Goal: Task Accomplishment & Management: Manage account settings

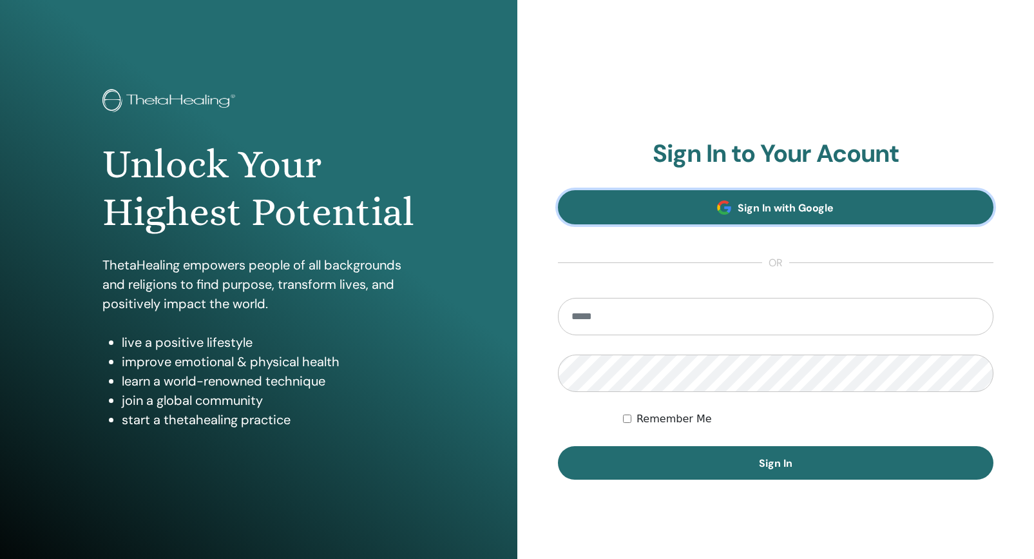
click at [830, 206] on span "Sign In with Google" at bounding box center [786, 208] width 96 height 14
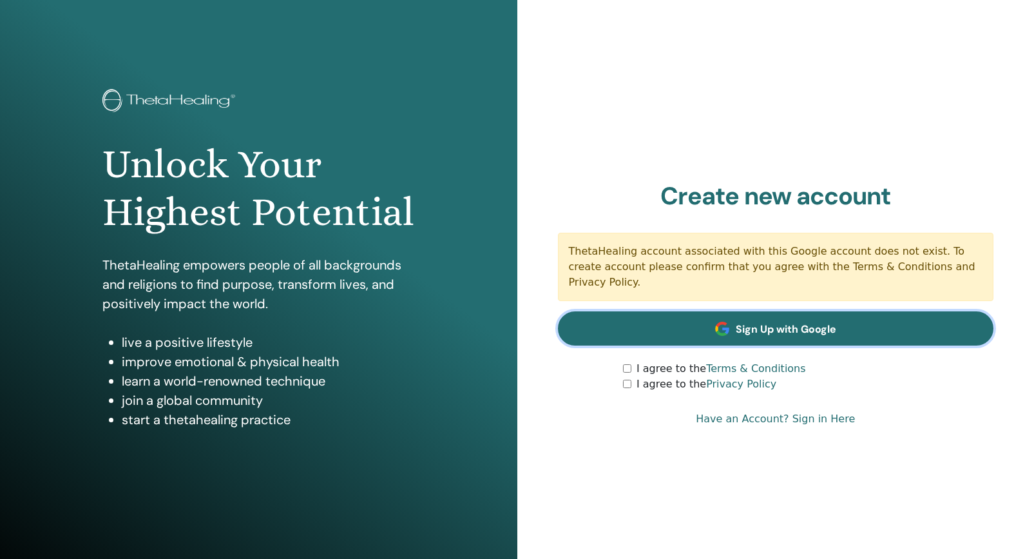
click at [796, 325] on span "Sign Up with Google" at bounding box center [786, 329] width 101 height 14
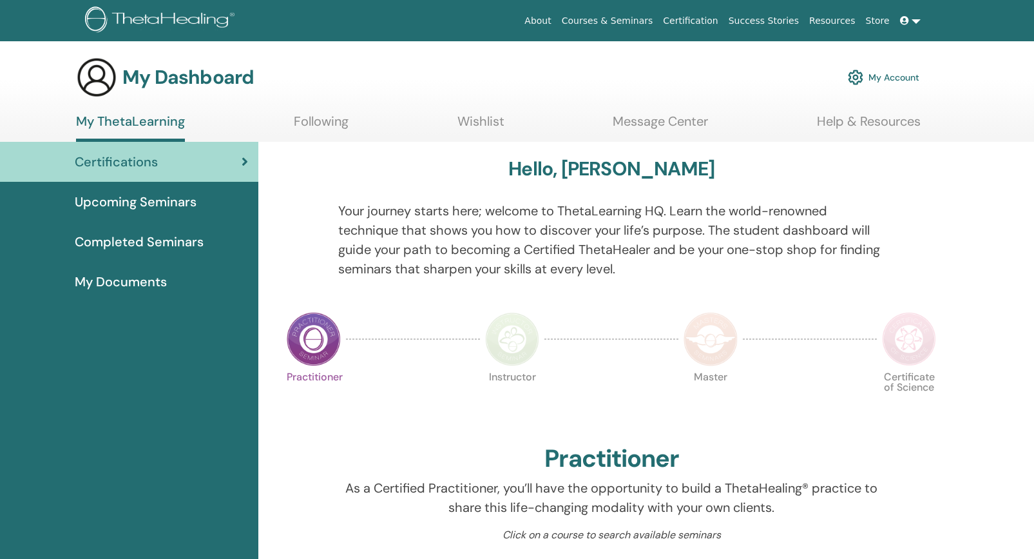
click at [910, 72] on link "My Account" at bounding box center [884, 77] width 72 height 28
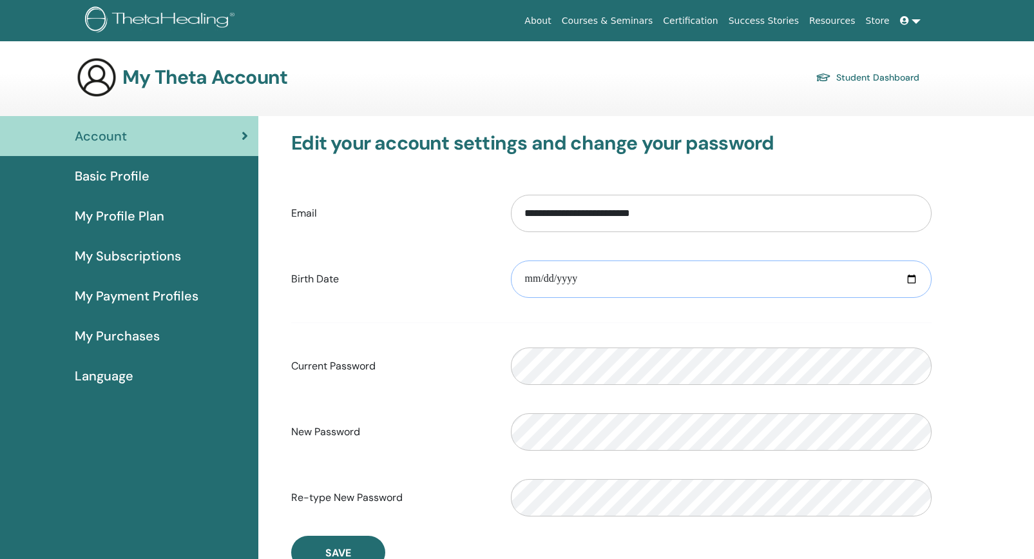
click at [538, 278] on input "date" at bounding box center [721, 278] width 421 height 37
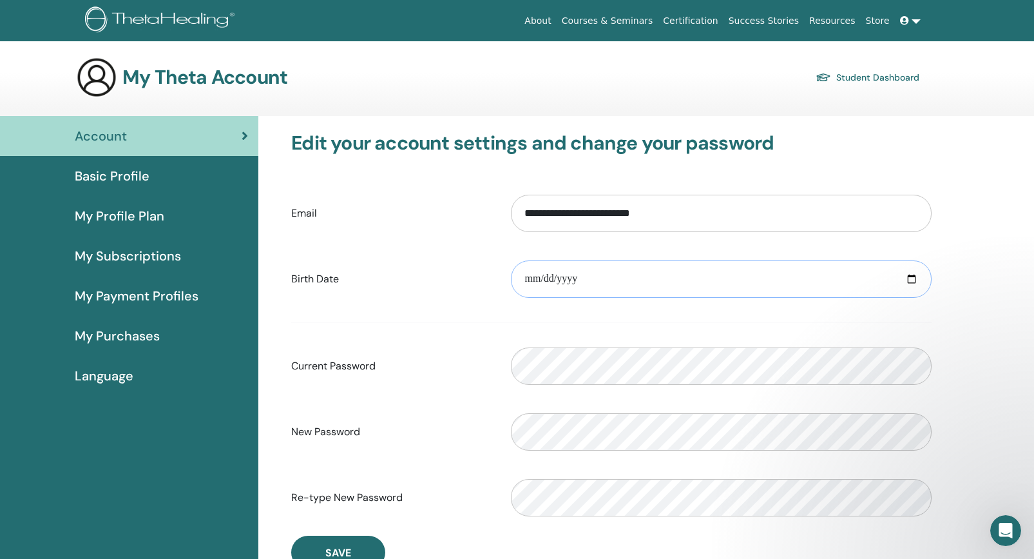
click at [532, 278] on input "date" at bounding box center [721, 278] width 421 height 37
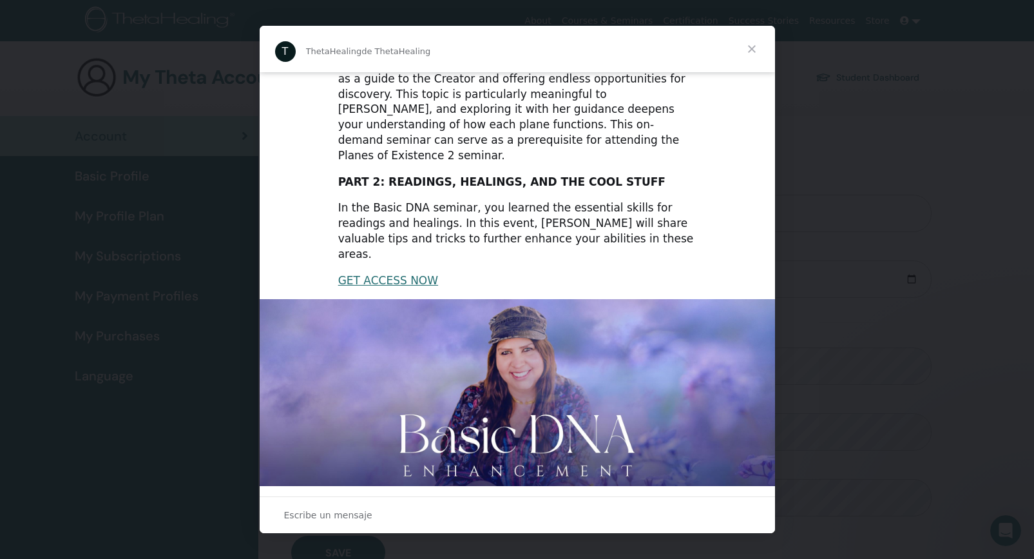
scroll to position [129, 0]
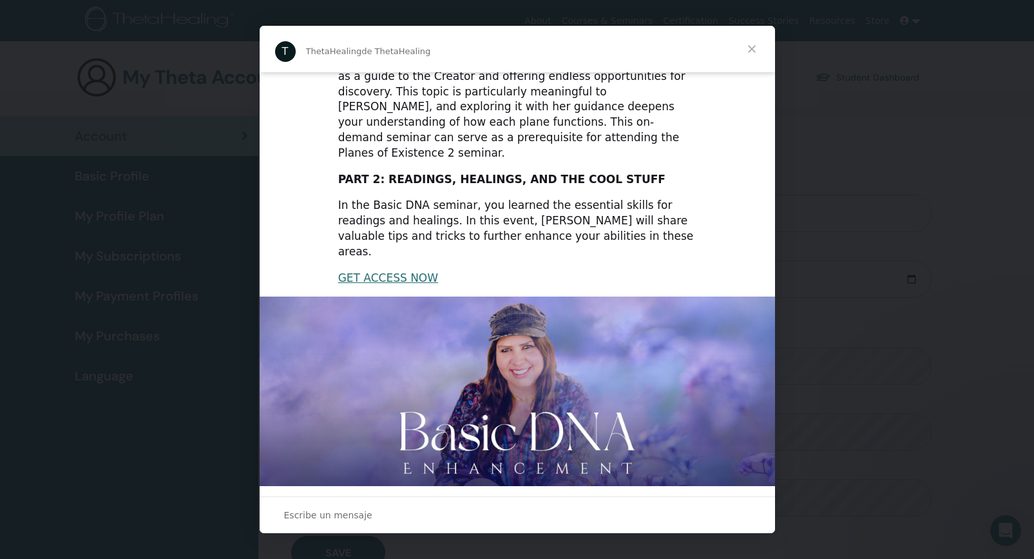
click at [758, 47] on span "Cerrar" at bounding box center [752, 49] width 46 height 46
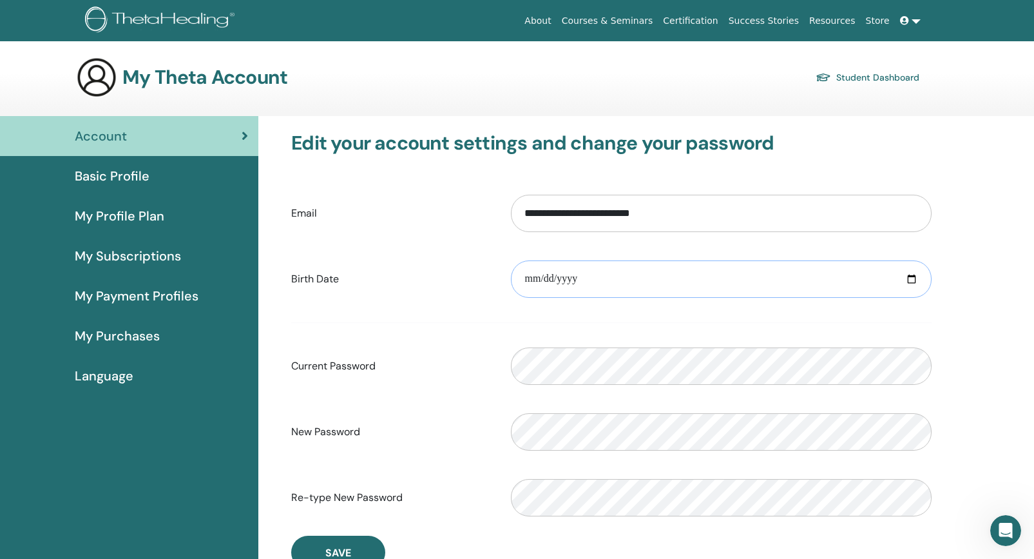
click at [537, 280] on input "date" at bounding box center [721, 278] width 421 height 37
type input "**********"
click at [562, 305] on div "**********" at bounding box center [721, 278] width 440 height 55
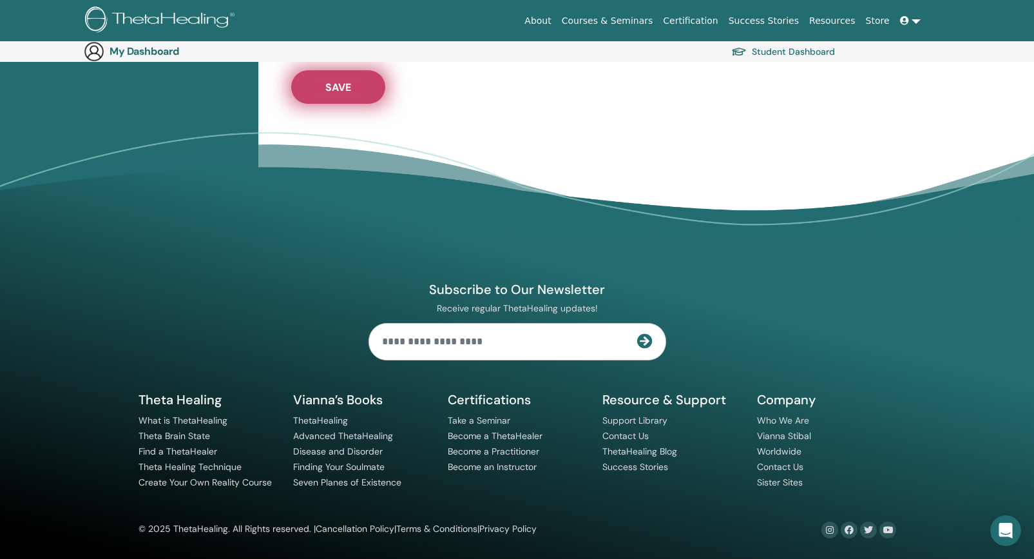
click at [343, 78] on button "Save" at bounding box center [338, 87] width 94 height 34
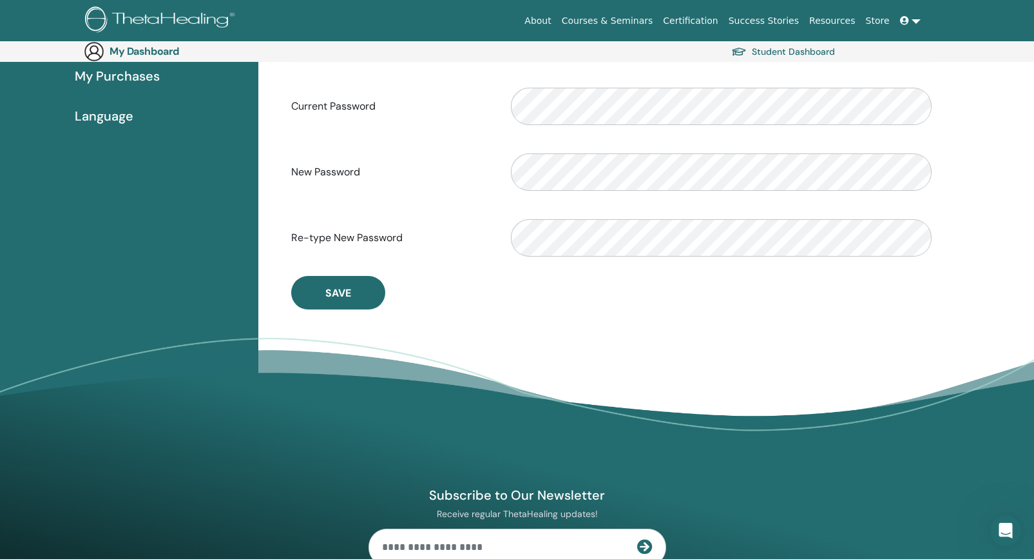
scroll to position [99, 0]
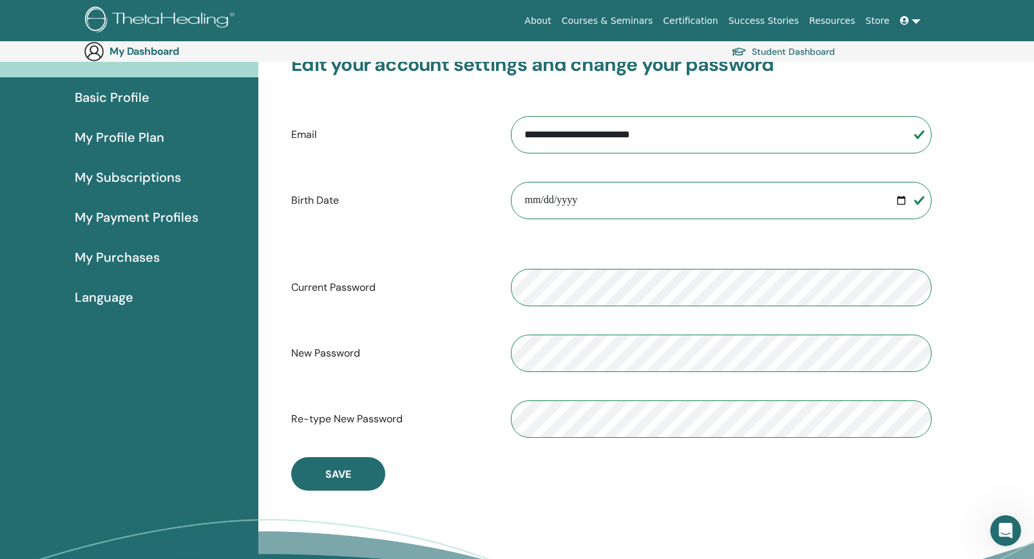
click at [162, 136] on span "My Profile Plan" at bounding box center [120, 137] width 90 height 19
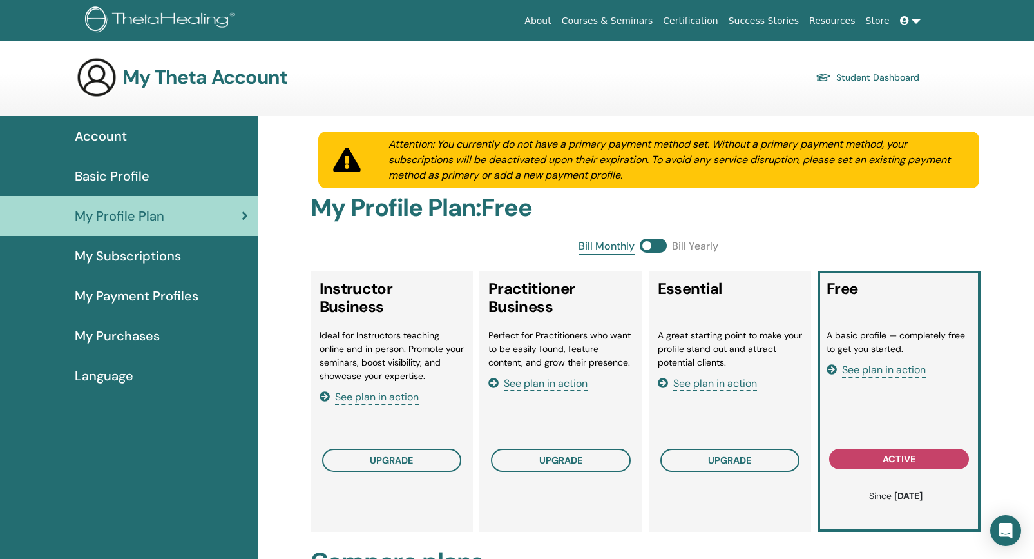
click at [110, 131] on span "Account" at bounding box center [101, 135] width 52 height 19
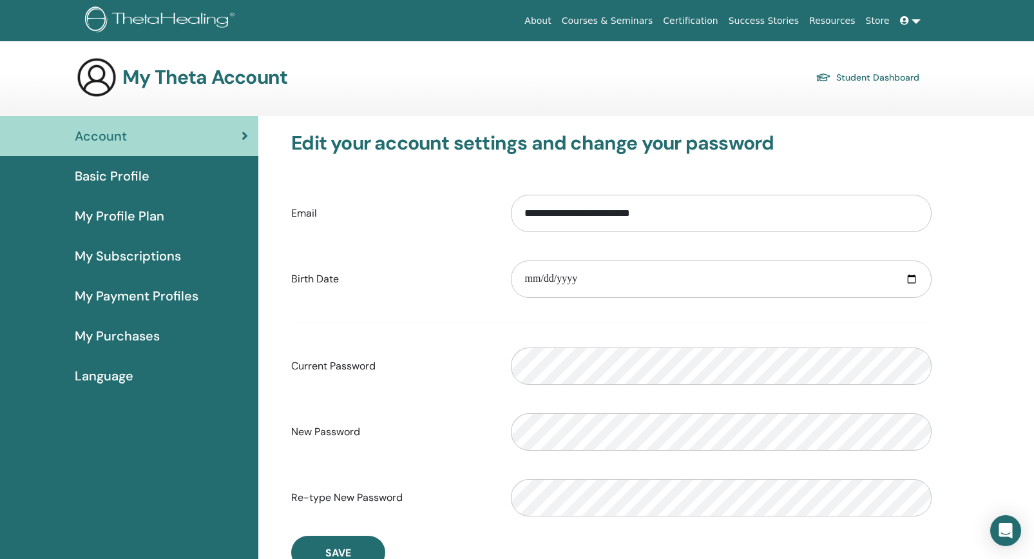
click at [96, 69] on img at bounding box center [96, 77] width 41 height 41
click at [921, 21] on link at bounding box center [910, 21] width 31 height 24
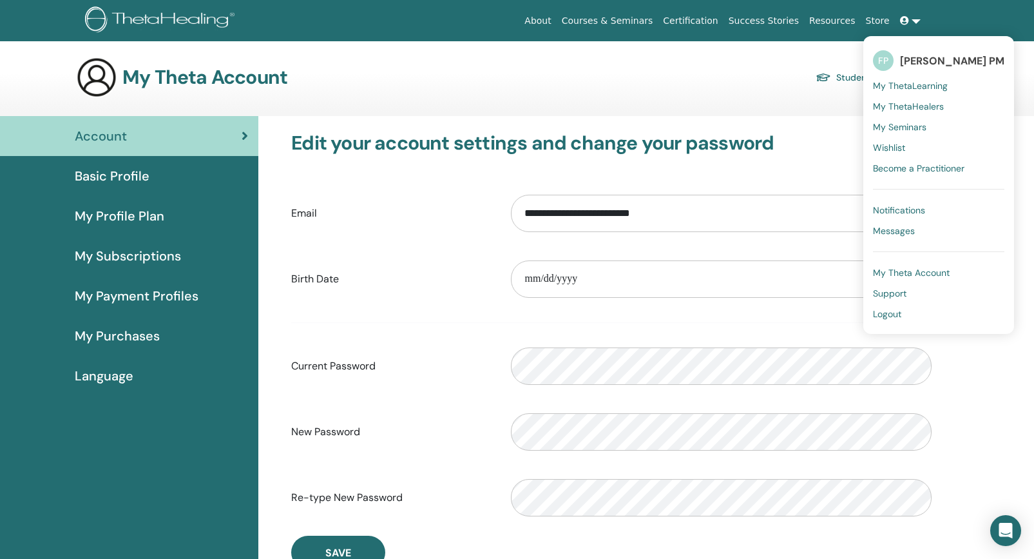
click at [922, 59] on span "[PERSON_NAME] PM" at bounding box center [952, 61] width 104 height 14
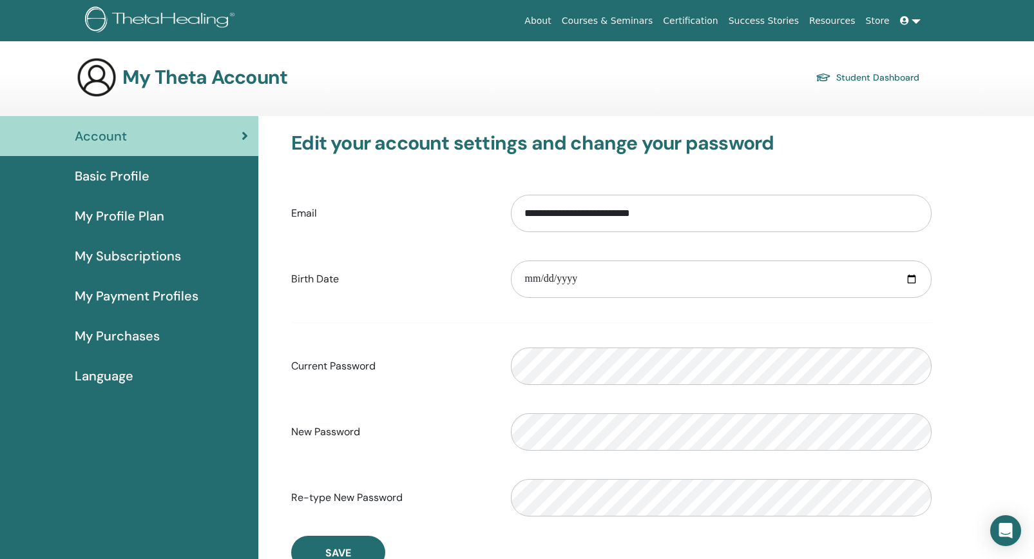
click at [919, 21] on link at bounding box center [910, 21] width 31 height 24
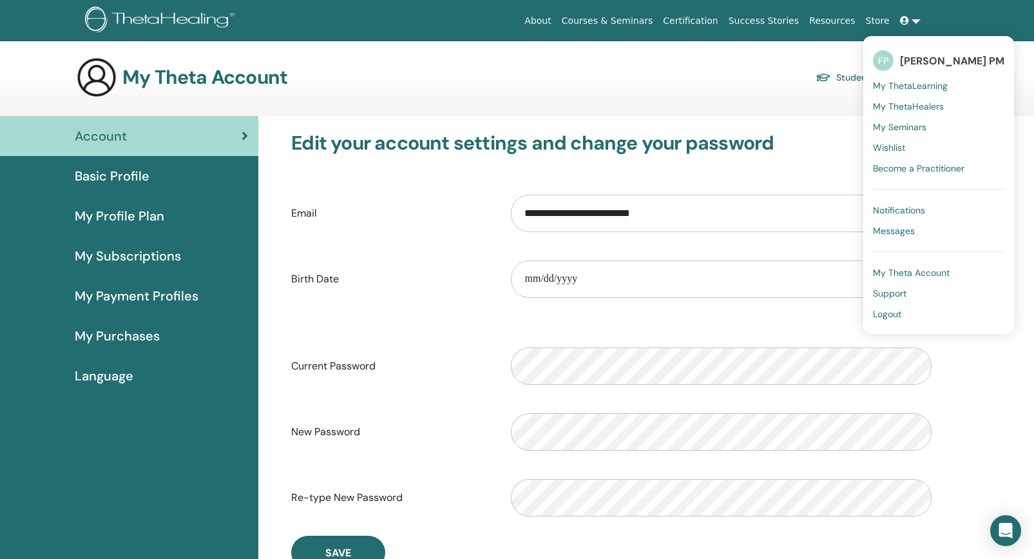
click at [925, 276] on span "My Theta Account" at bounding box center [911, 273] width 77 height 12
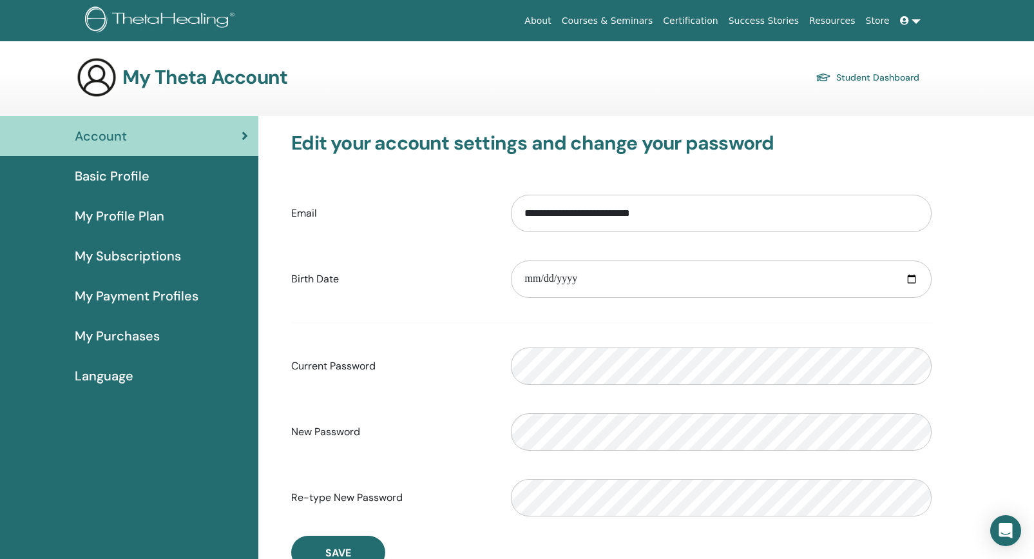
click at [249, 128] on link "Account" at bounding box center [129, 136] width 258 height 40
click at [120, 171] on span "Basic Profile" at bounding box center [112, 175] width 75 height 19
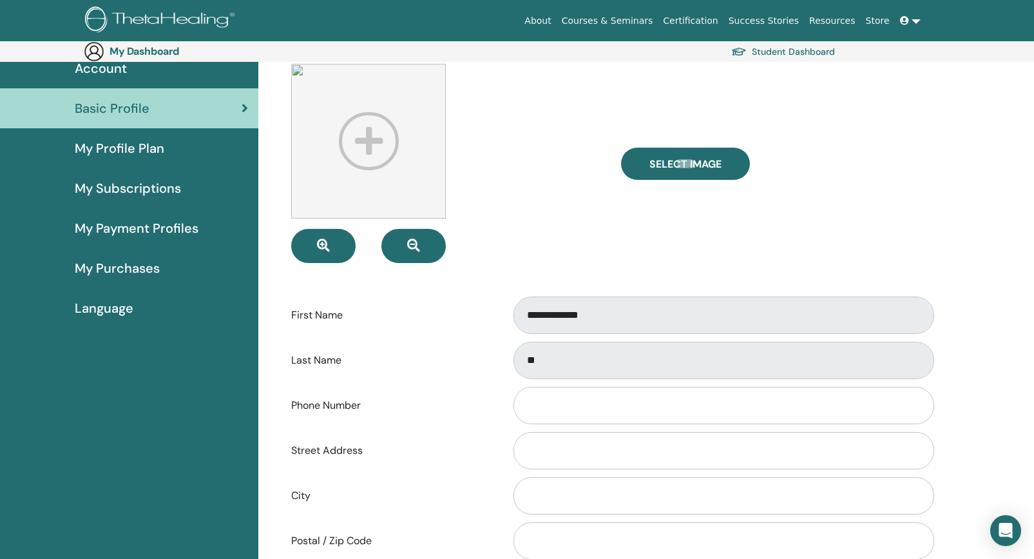
scroll to position [149, 0]
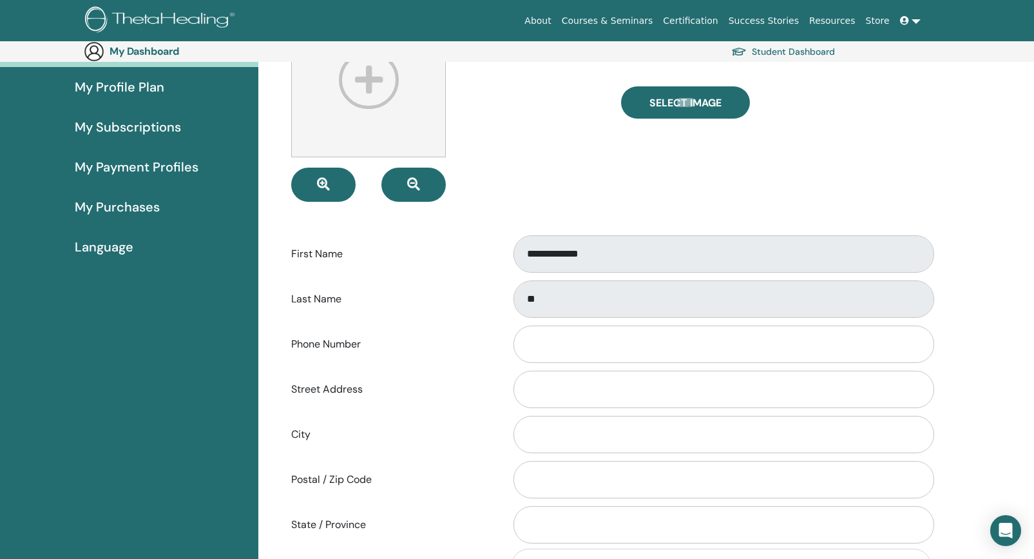
click at [501, 303] on div "Last Name **" at bounding box center [612, 299] width 660 height 43
click at [580, 334] on input "Phone Number" at bounding box center [724, 343] width 421 height 37
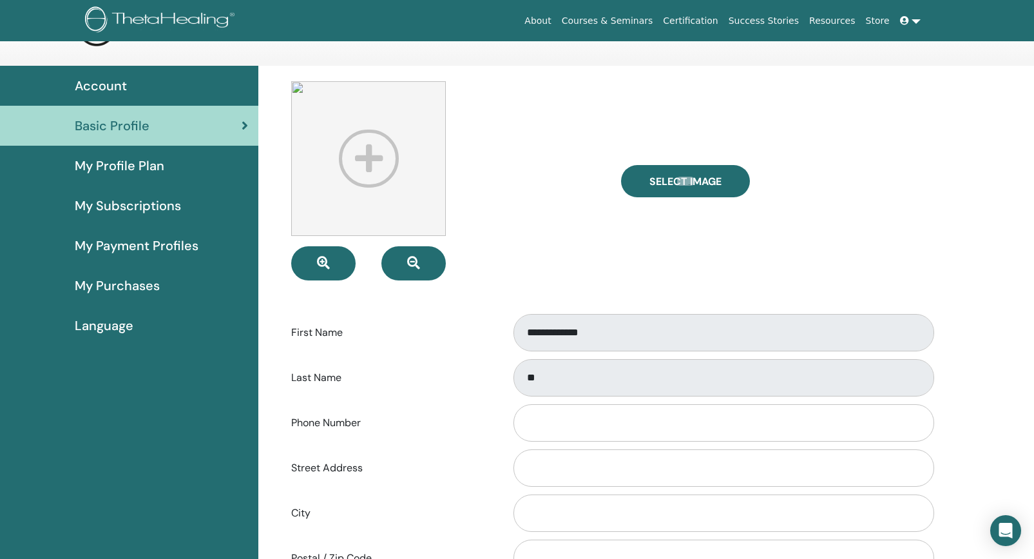
scroll to position [0, 0]
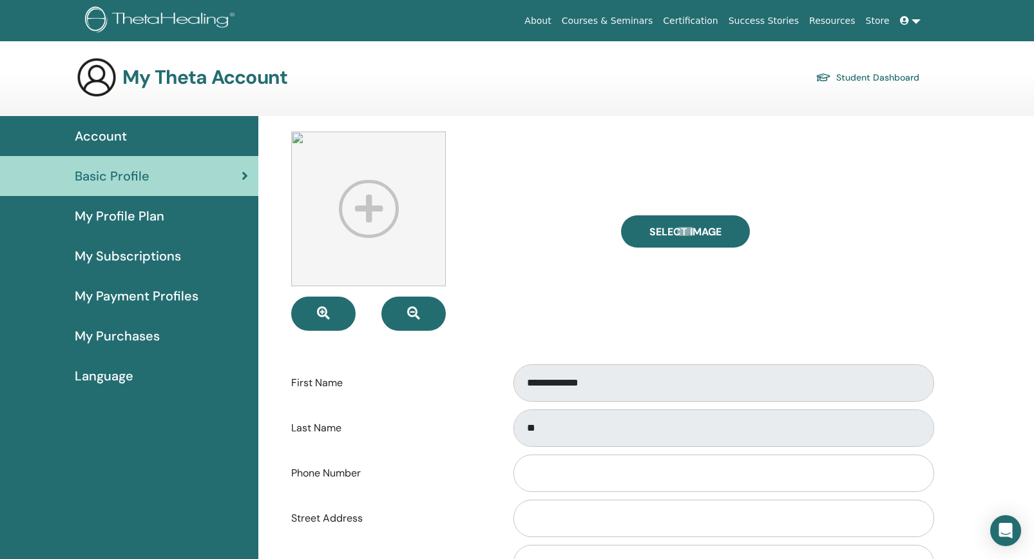
click at [917, 23] on link at bounding box center [910, 21] width 31 height 24
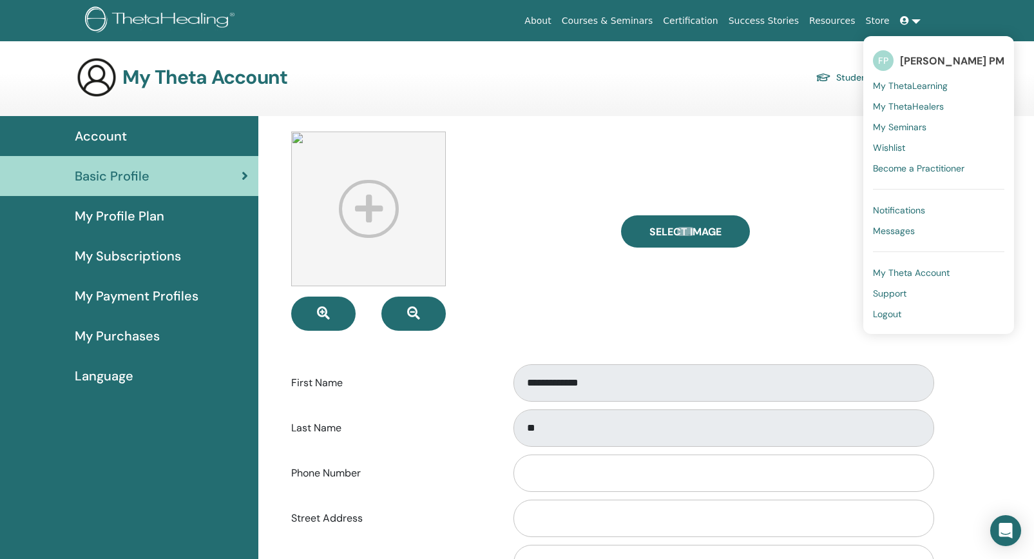
click at [884, 316] on span "Logout" at bounding box center [887, 314] width 28 height 12
